Goal: Information Seeking & Learning: Learn about a topic

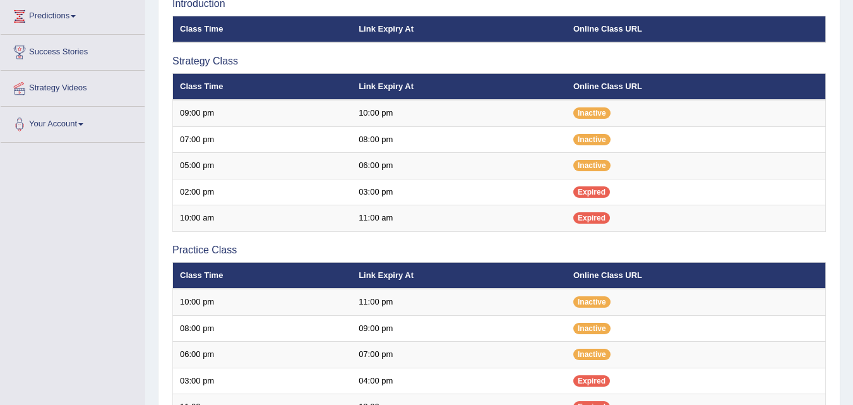
scroll to position [153, 0]
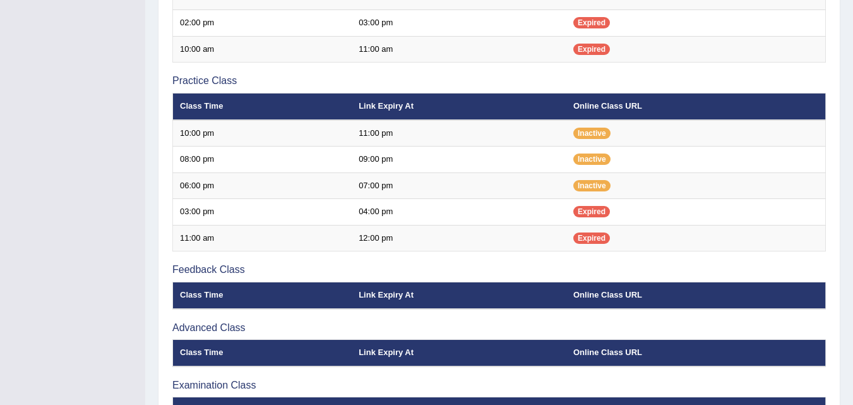
scroll to position [404, 0]
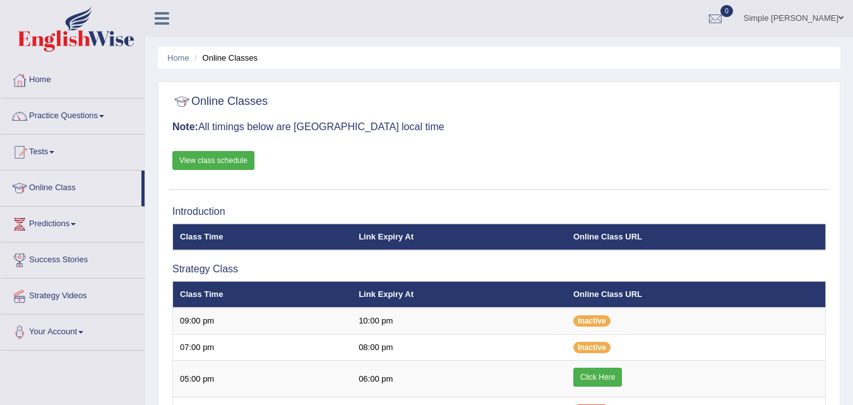
click at [56, 150] on link "Tests" at bounding box center [73, 151] width 144 height 32
click at [57, 150] on link "Tests" at bounding box center [73, 151] width 144 height 32
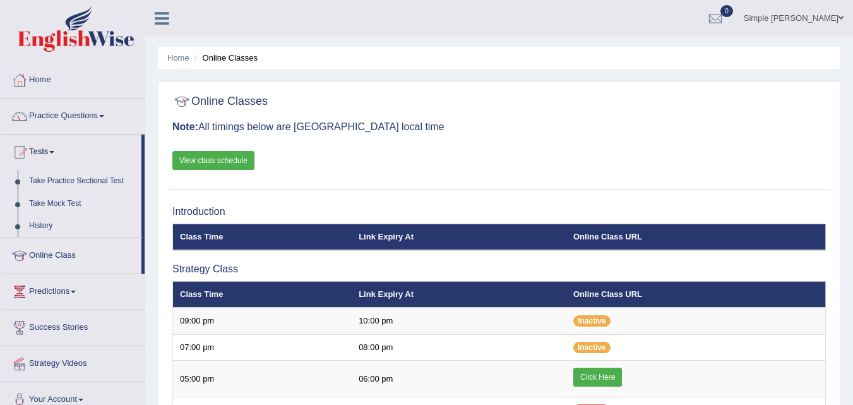
click at [59, 207] on link "Take Mock Test" at bounding box center [82, 204] width 118 height 23
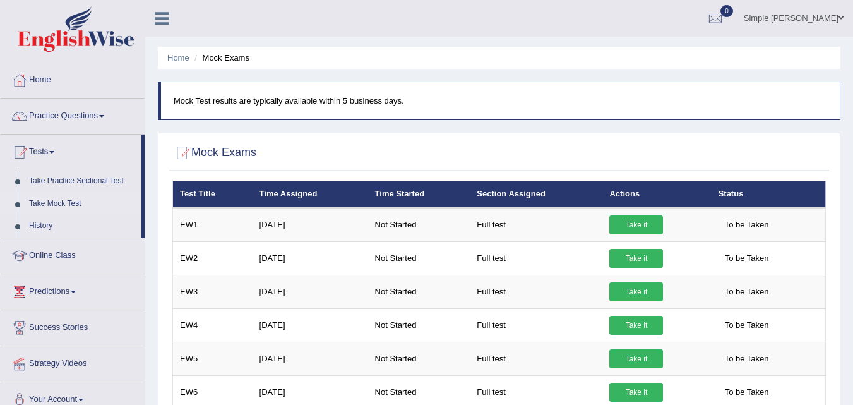
click at [72, 201] on link "Take Mock Test" at bounding box center [82, 204] width 118 height 23
click at [99, 179] on link "Take Practice Sectional Test" at bounding box center [82, 181] width 118 height 23
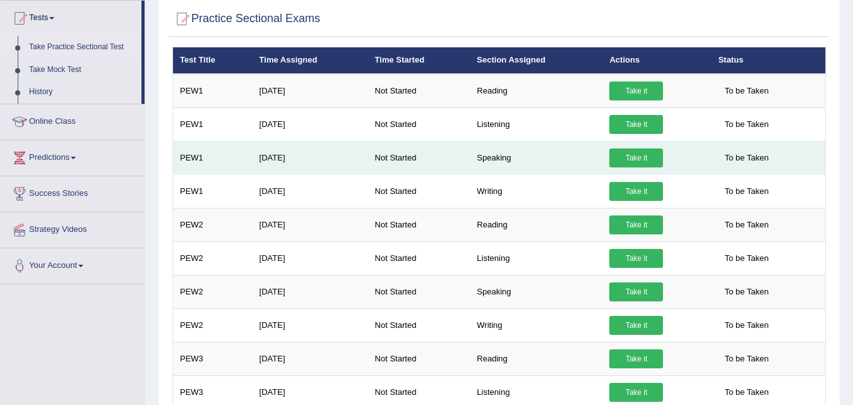
click at [493, 160] on td "Speaking" at bounding box center [536, 157] width 133 height 33
click at [361, 153] on td "May 22, 2025" at bounding box center [311, 157] width 116 height 33
click at [628, 155] on link "Take it" at bounding box center [637, 157] width 54 height 19
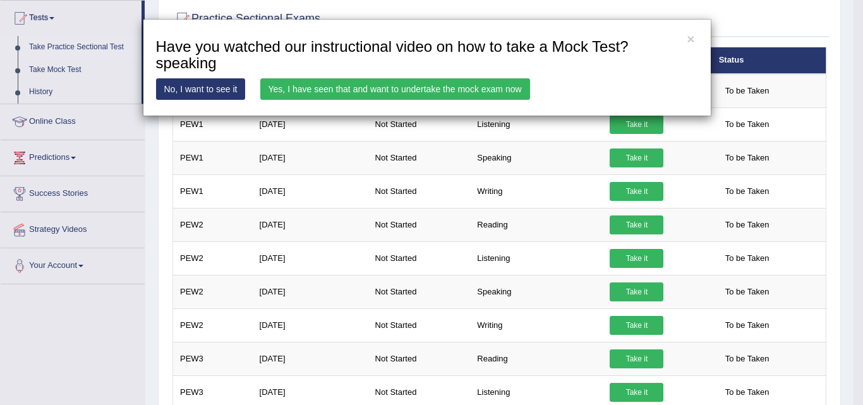
click at [352, 88] on link "Yes, I have seen that and want to undertake the mock exam now" at bounding box center [395, 88] width 270 height 21
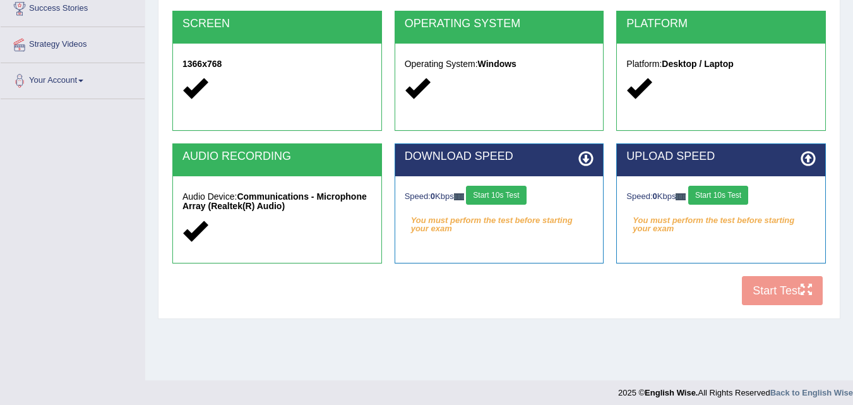
scroll to position [258, 0]
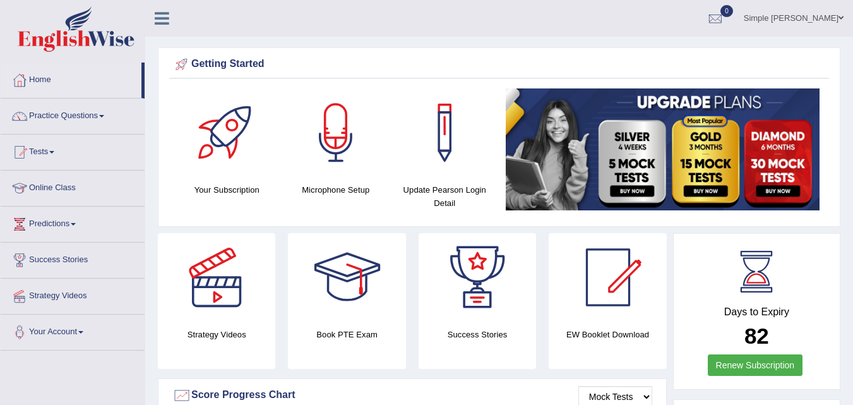
click at [76, 224] on span at bounding box center [73, 224] width 5 height 3
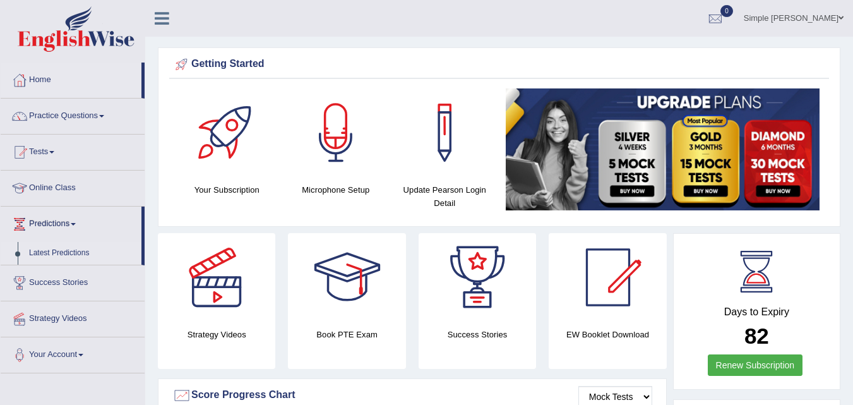
click at [66, 249] on link "Latest Predictions" at bounding box center [82, 253] width 118 height 23
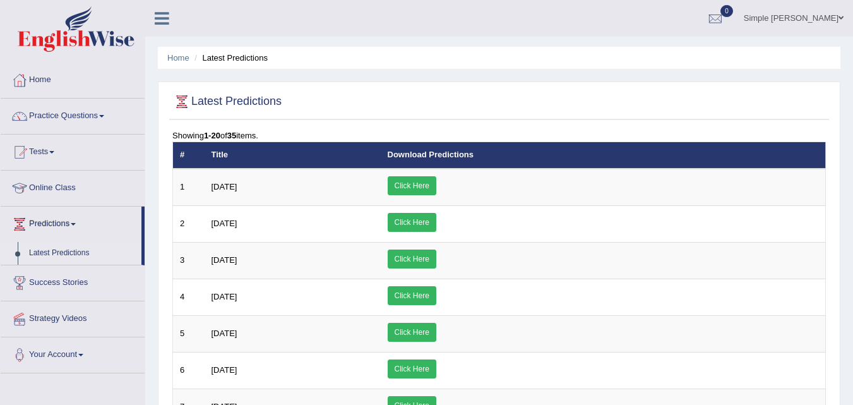
click at [104, 117] on span at bounding box center [101, 116] width 5 height 3
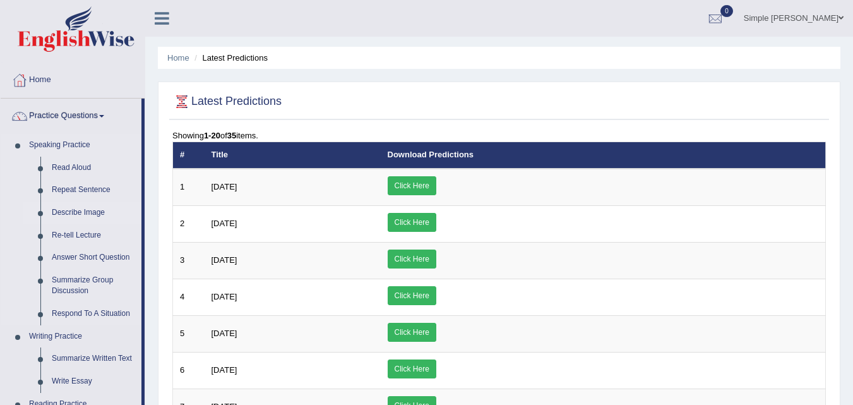
click at [73, 213] on link "Describe Image" at bounding box center [93, 212] width 95 height 23
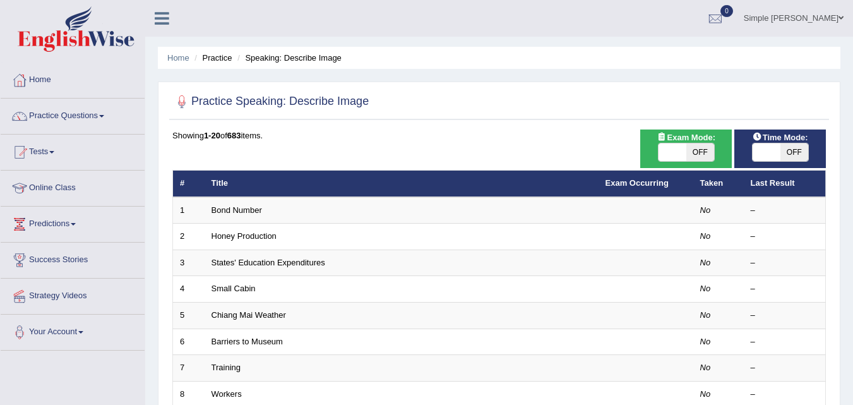
scroll to position [406, 0]
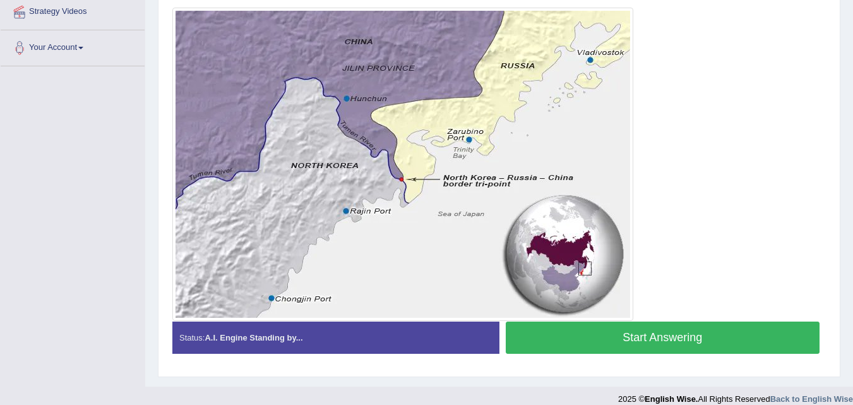
scroll to position [287, 0]
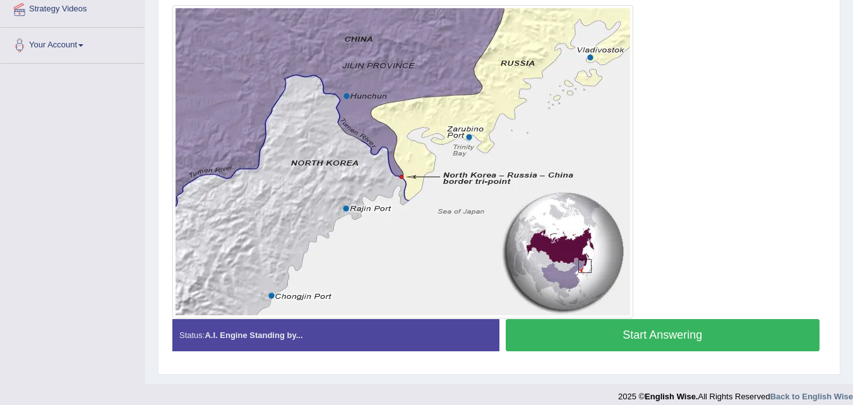
click at [622, 337] on button "Start Answering" at bounding box center [663, 335] width 315 height 32
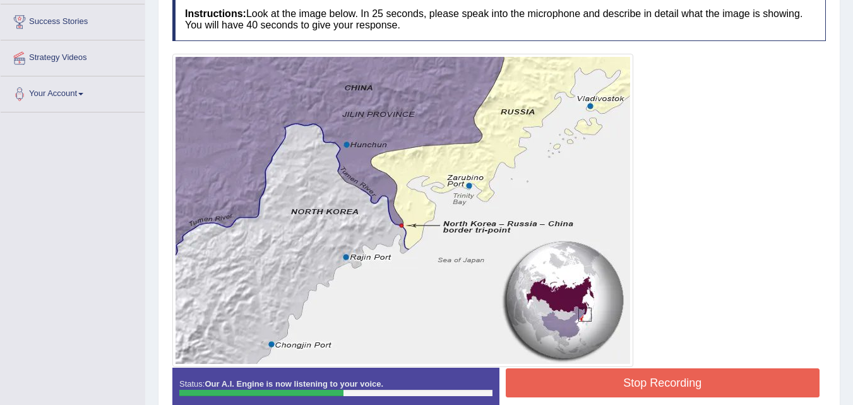
scroll to position [241, 0]
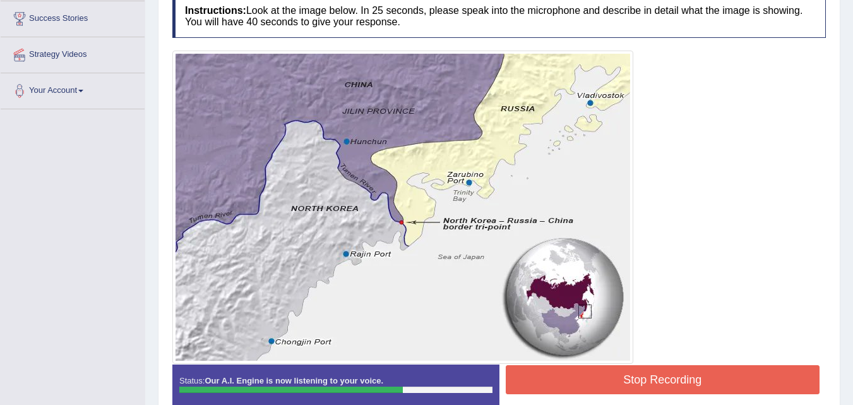
click at [561, 382] on button "Stop Recording" at bounding box center [663, 379] width 315 height 29
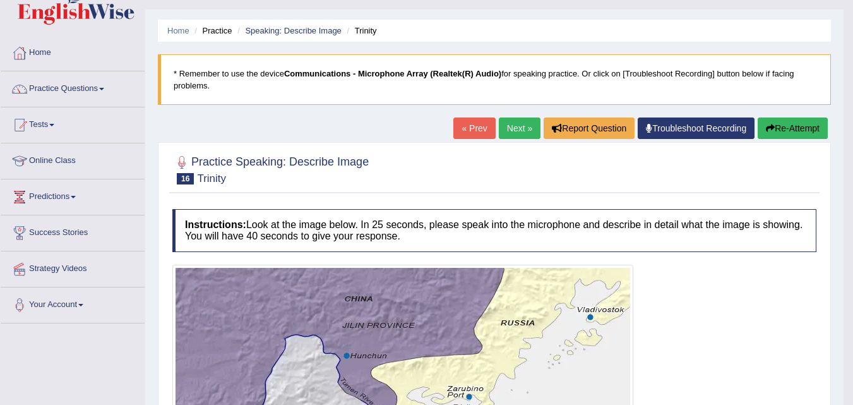
scroll to position [27, 0]
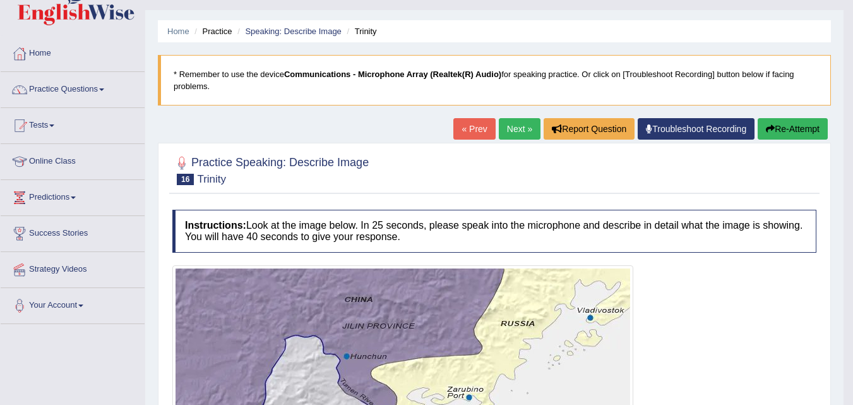
click at [510, 127] on link "Next »" at bounding box center [520, 128] width 42 height 21
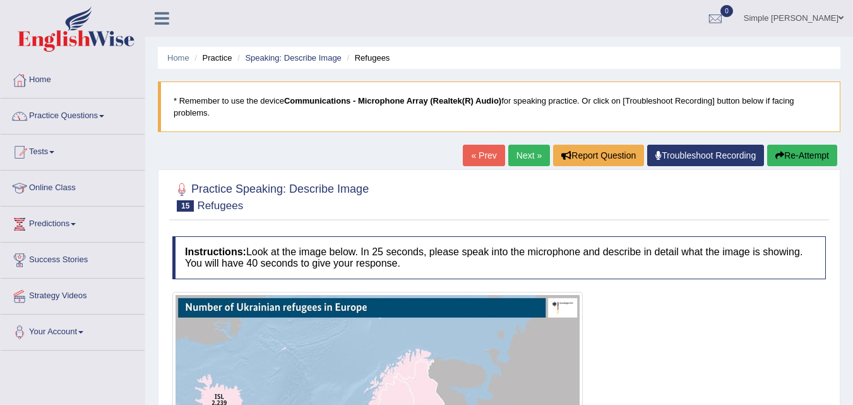
click at [104, 116] on span at bounding box center [101, 116] width 5 height 3
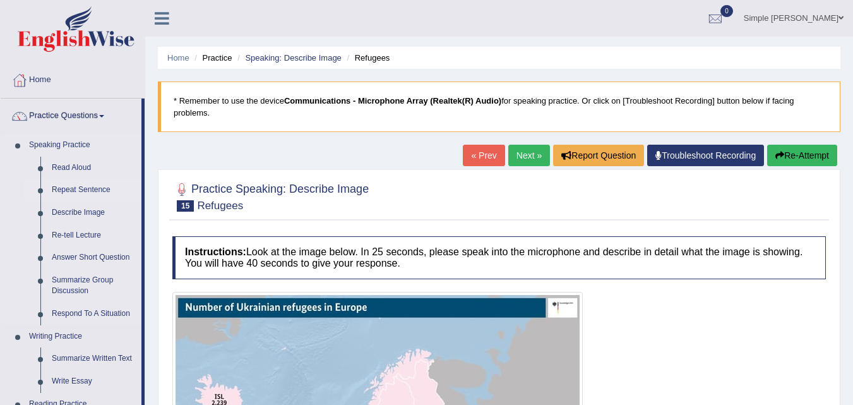
click at [64, 186] on link "Repeat Sentence" at bounding box center [93, 190] width 95 height 23
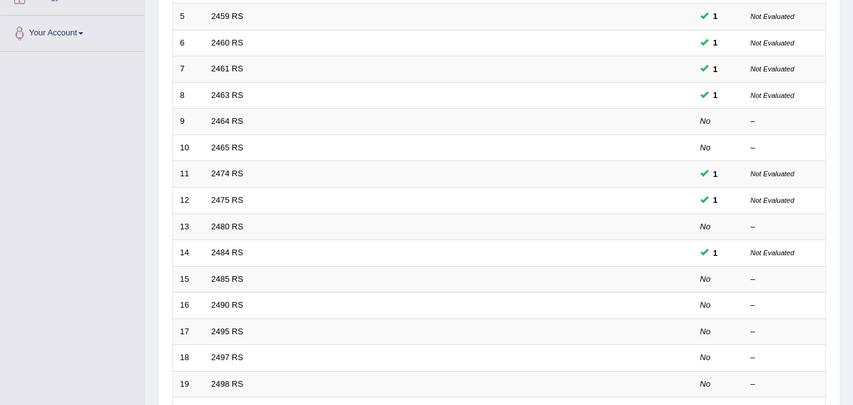
scroll to position [431, 0]
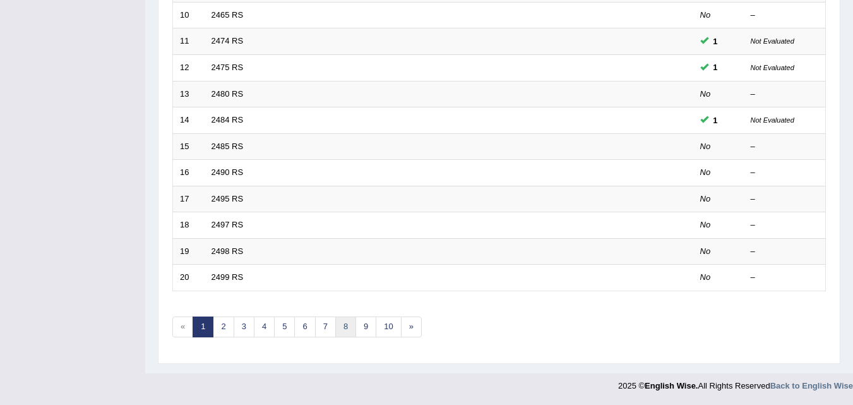
click at [346, 325] on link "8" at bounding box center [345, 326] width 21 height 21
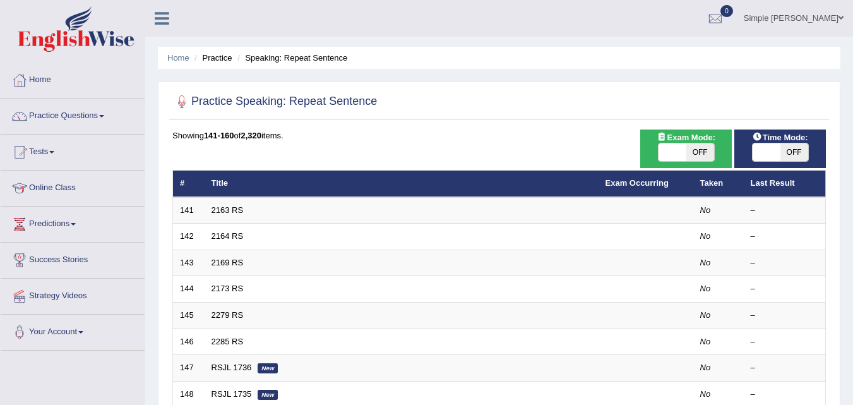
click at [230, 207] on link "2163 RS" at bounding box center [228, 209] width 32 height 9
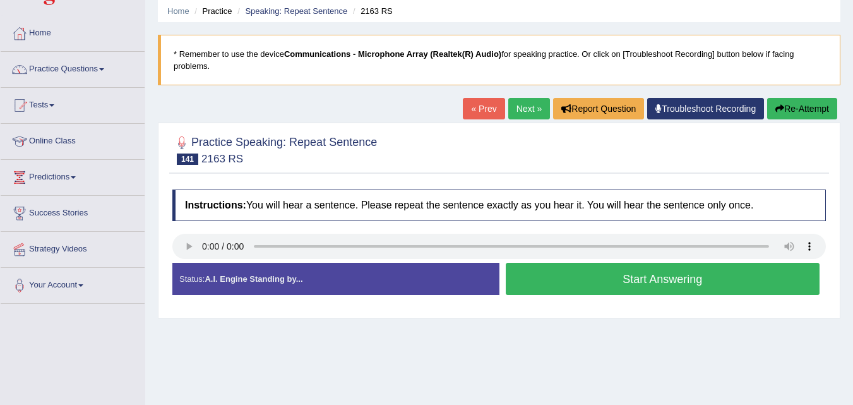
scroll to position [93, 0]
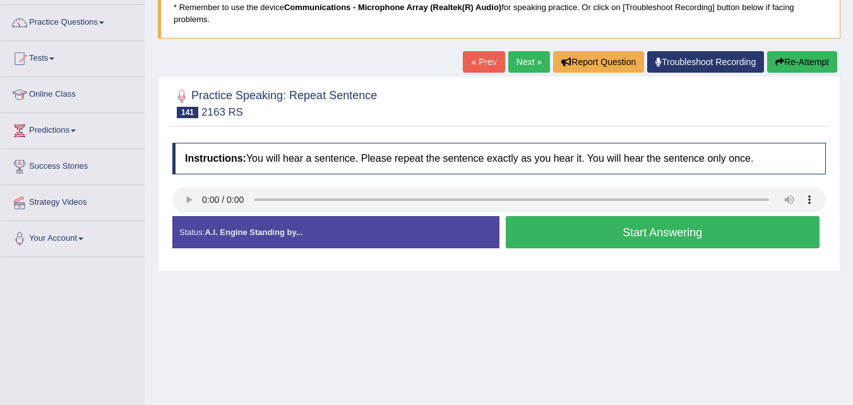
click at [622, 229] on button "Start Answering" at bounding box center [663, 232] width 315 height 32
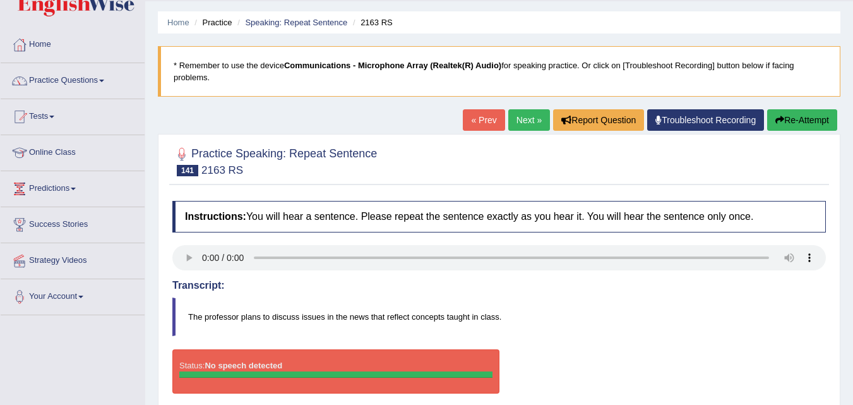
scroll to position [13, 0]
